Goal: Task Accomplishment & Management: Manage account settings

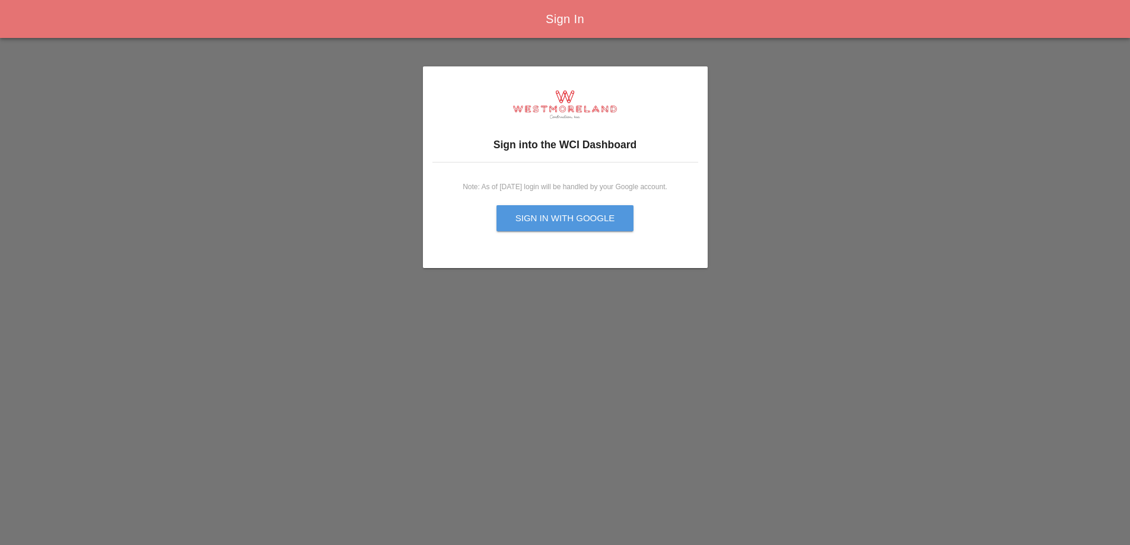
click at [560, 214] on div "Sign in with Google" at bounding box center [565, 219] width 100 height 14
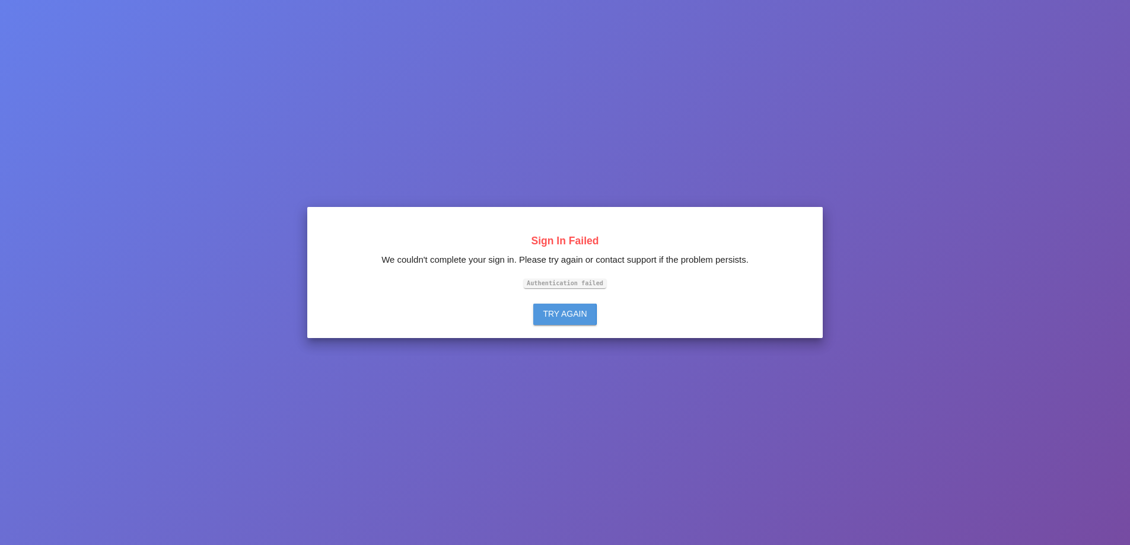
click at [565, 317] on div "Try Again" at bounding box center [565, 314] width 44 height 12
